Goal: Information Seeking & Learning: Learn about a topic

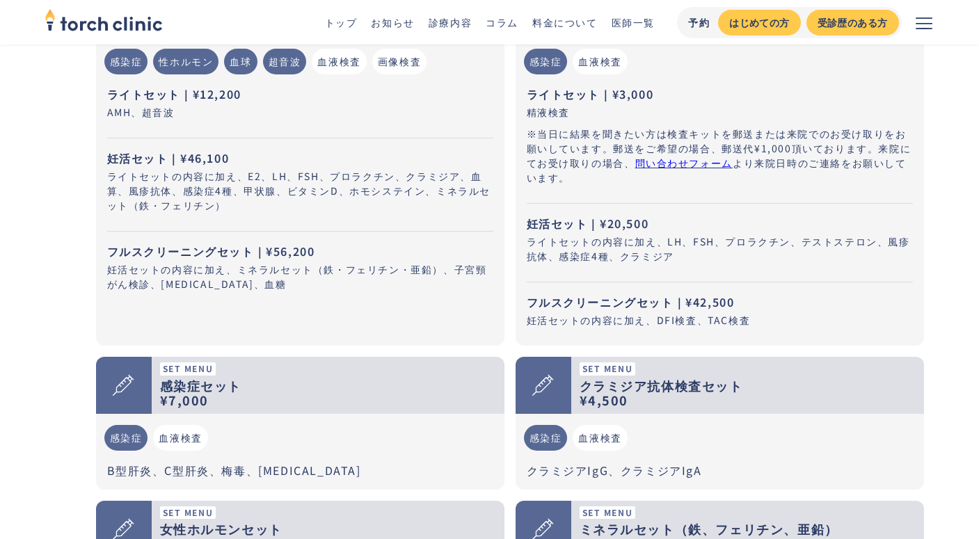
scroll to position [1348, 0]
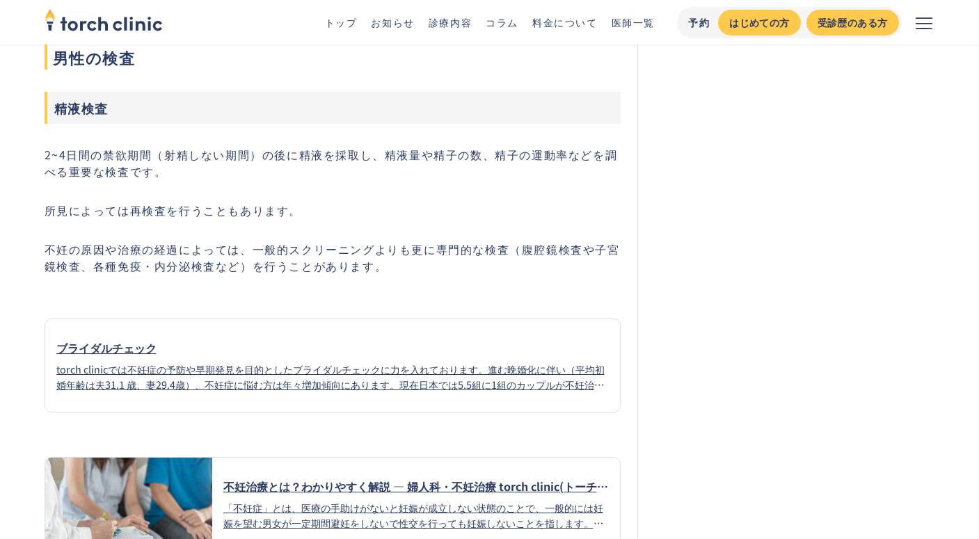
scroll to position [2464, 0]
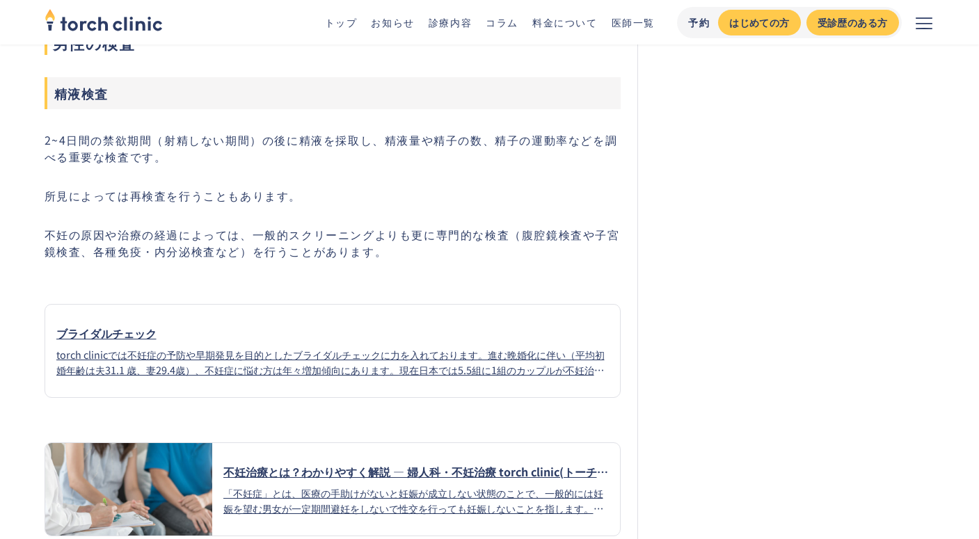
click at [319, 226] on p "不妊の原因や治療の経過によっては、一般的スクリーニングよりも更に専門的な検査（腹腔鏡検査や子宮鏡検査、各種免疫・内分泌検査など）を行うことがあります。" at bounding box center [333, 242] width 577 height 33
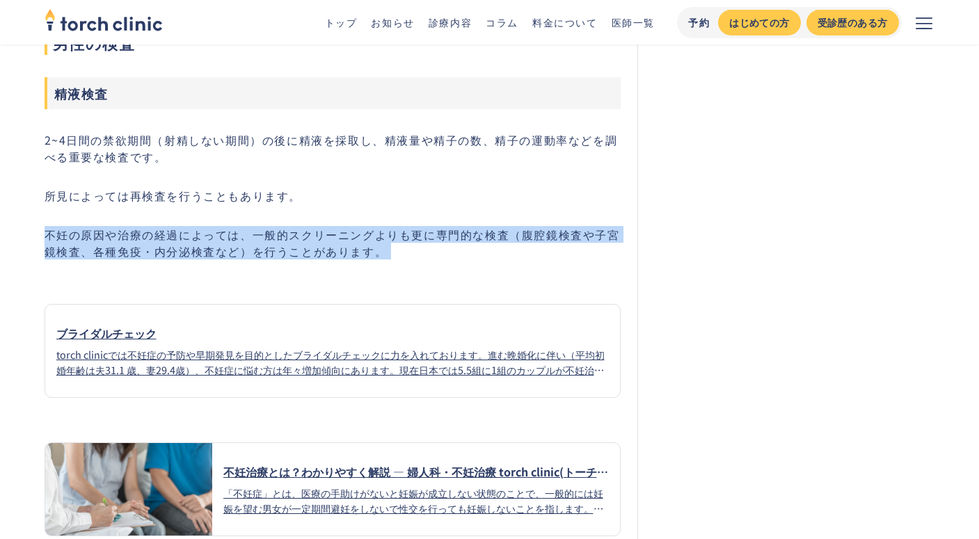
copy div "不妊の原因や治療の経過によっては、一般的スクリーニングよりも更に専門的な検査（腹腔鏡検査や子宮鏡検査、各種免疫・内分泌検査など）を行うことがあります。"
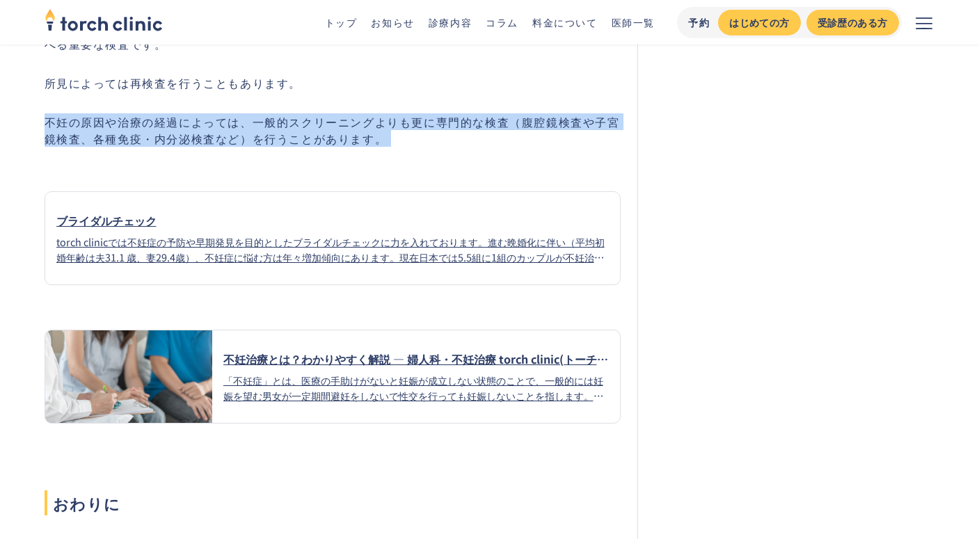
scroll to position [2542, 0]
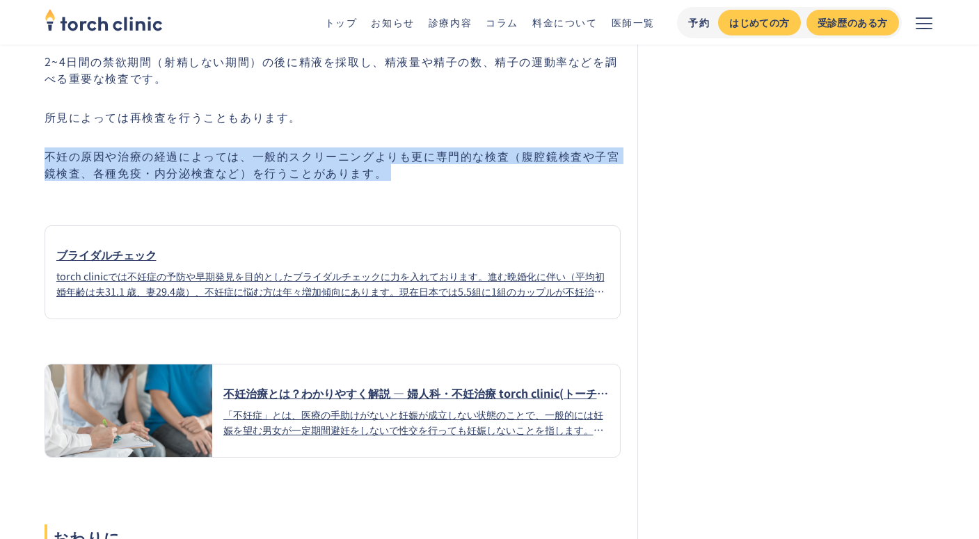
copy div "不妊の原因や治療の経過によっては、一般的スクリーニングよりも更に専門的な検査（腹腔鏡検査や子宮鏡検査、各種免疫・内分泌検査など）を行うことがあります。"
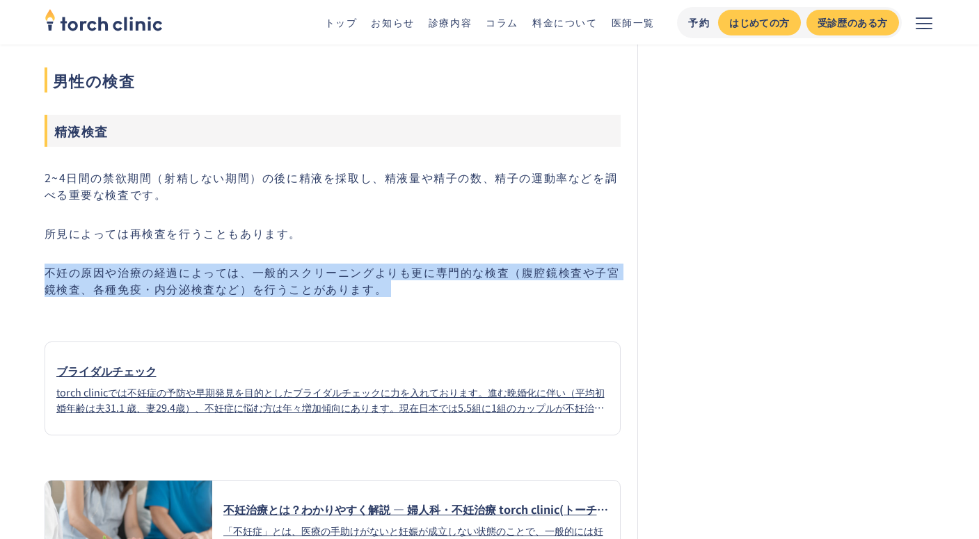
click at [310, 267] on p "不妊の原因や治療の経過によっては、一般的スクリーニングよりも更に専門的な検査（腹腔鏡検査や子宮鏡検査、各種免疫・内分泌検査など）を行うことがあります。" at bounding box center [333, 280] width 577 height 33
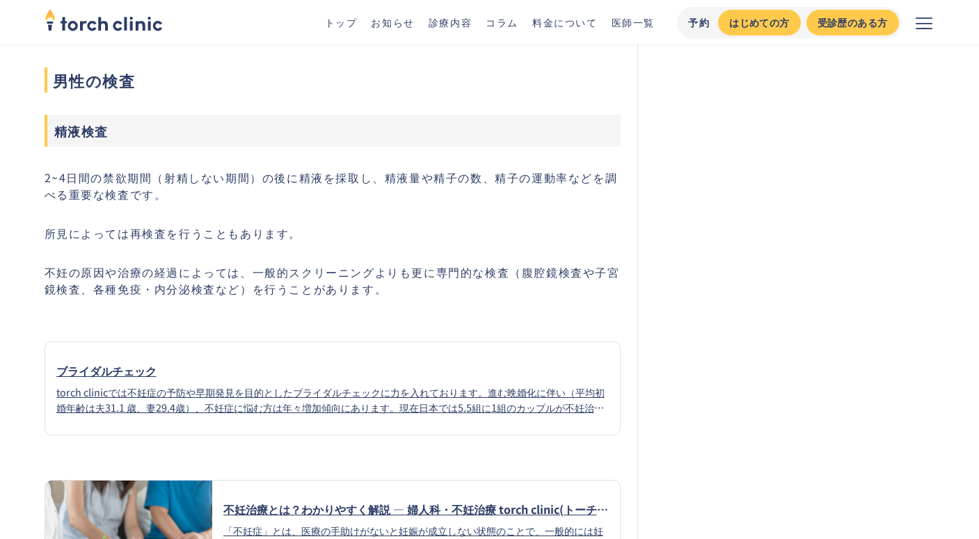
click at [310, 267] on p "不妊の原因や治療の経過によっては、一般的スクリーニングよりも更に専門的な検査（腹腔鏡検査や子宮鏡検査、各種免疫・内分泌検査など）を行うことがあります。" at bounding box center [333, 280] width 577 height 33
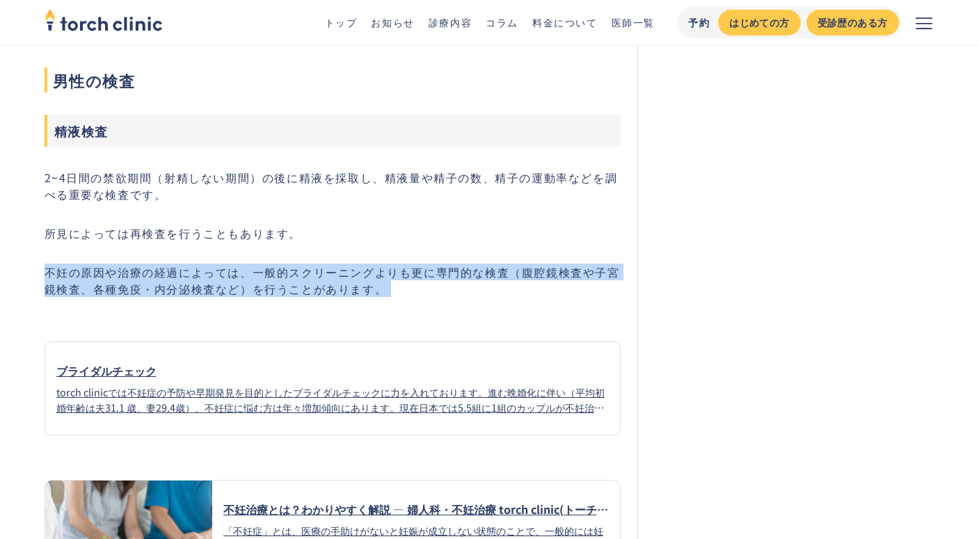
click at [310, 267] on p "不妊の原因や治療の経過によっては、一般的スクリーニングよりも更に専門的な検査（腹腔鏡検査や子宮鏡検査、各種免疫・内分泌検査など）を行うことがあります。" at bounding box center [333, 280] width 577 height 33
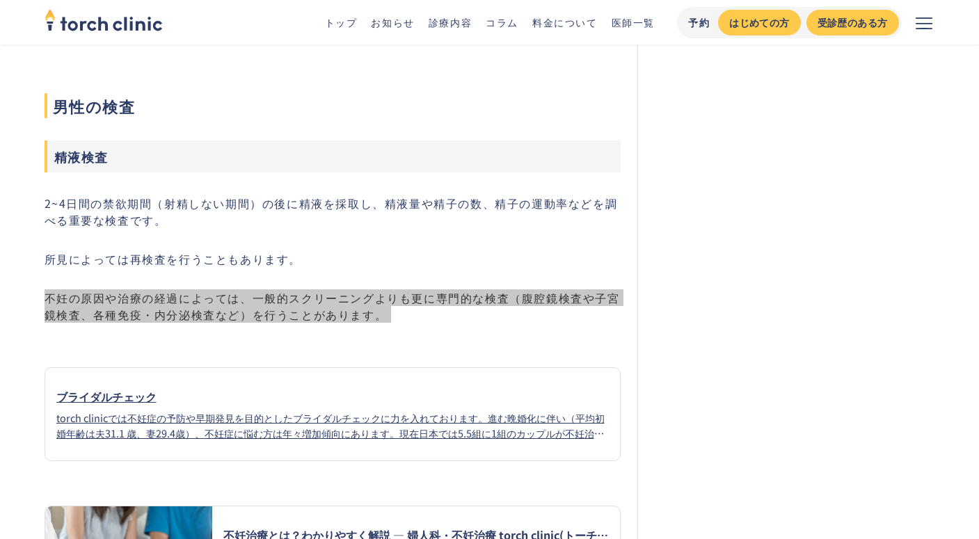
scroll to position [2400, 0]
